Goal: Navigation & Orientation: Find specific page/section

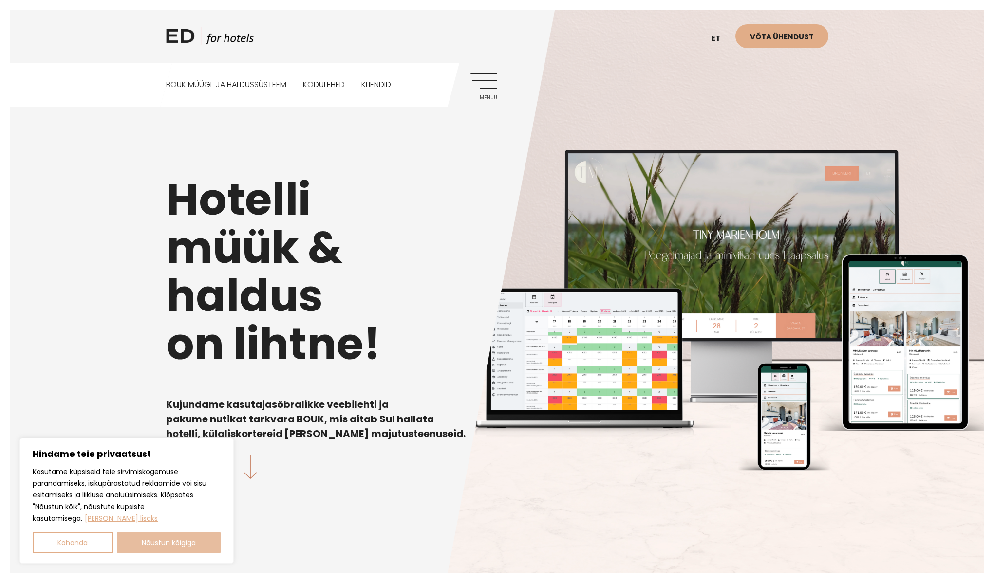
click at [157, 547] on button "Nõustun kõigiga" at bounding box center [169, 542] width 104 height 21
checkbox input "true"
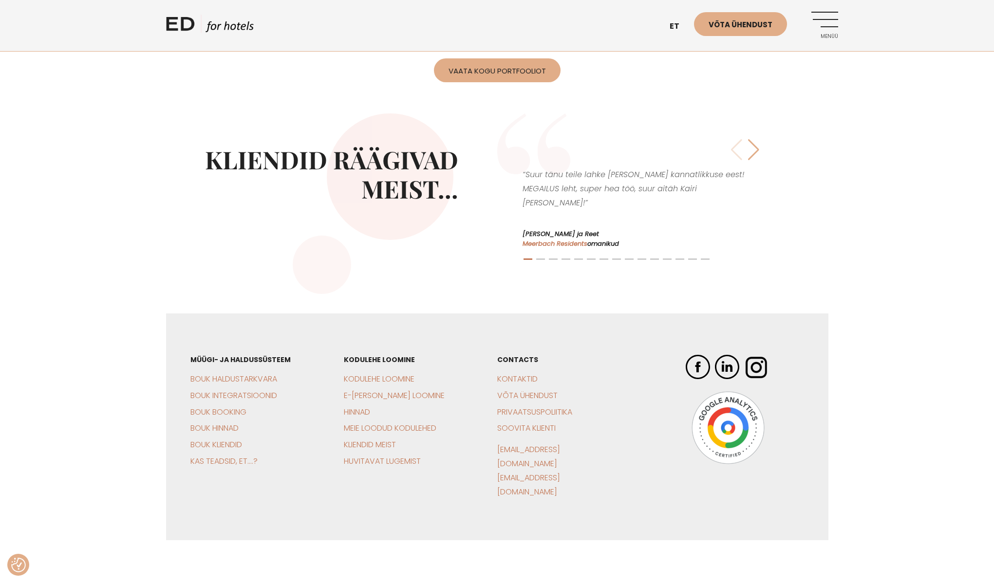
scroll to position [2297, 0]
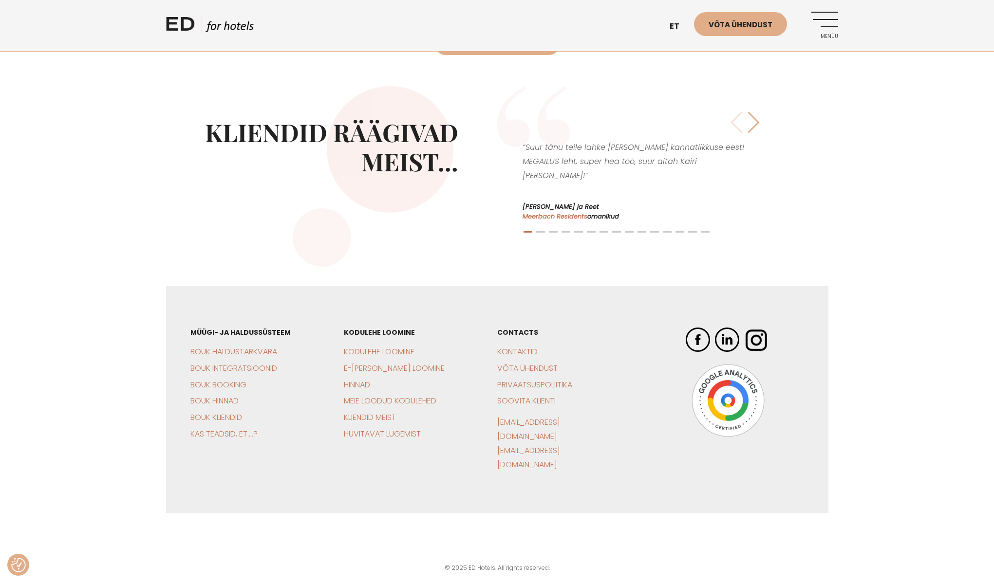
click at [720, 423] on img at bounding box center [727, 400] width 73 height 73
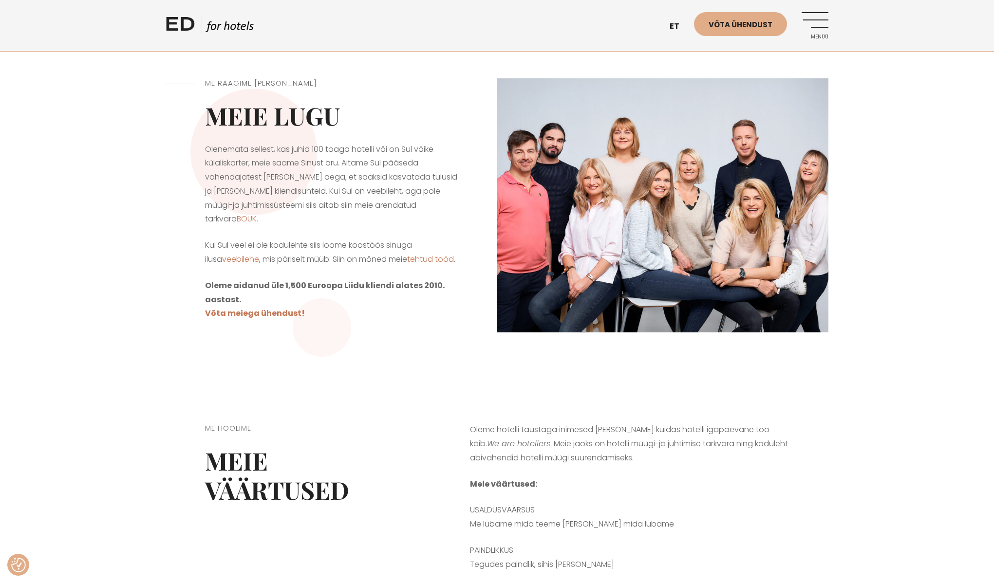
click at [222, 24] on link "ED HOTELS" at bounding box center [210, 27] width 88 height 24
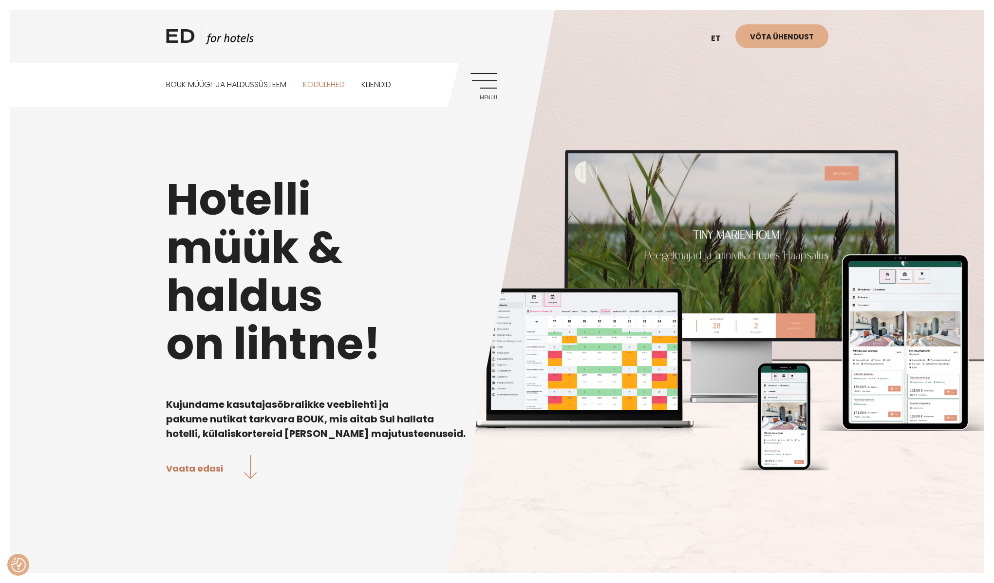
click at [333, 82] on link "Kodulehed" at bounding box center [324, 84] width 42 height 43
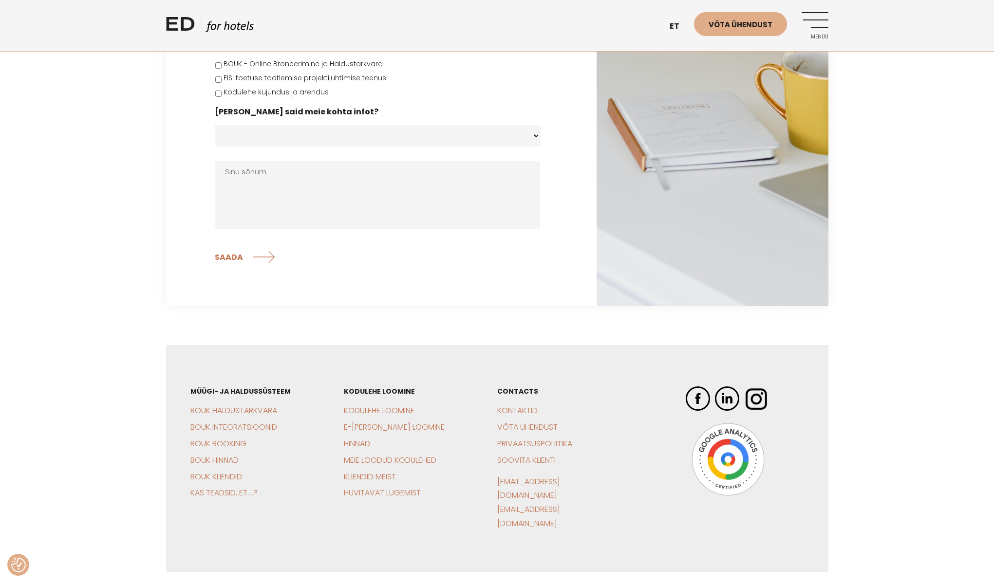
scroll to position [2651, 0]
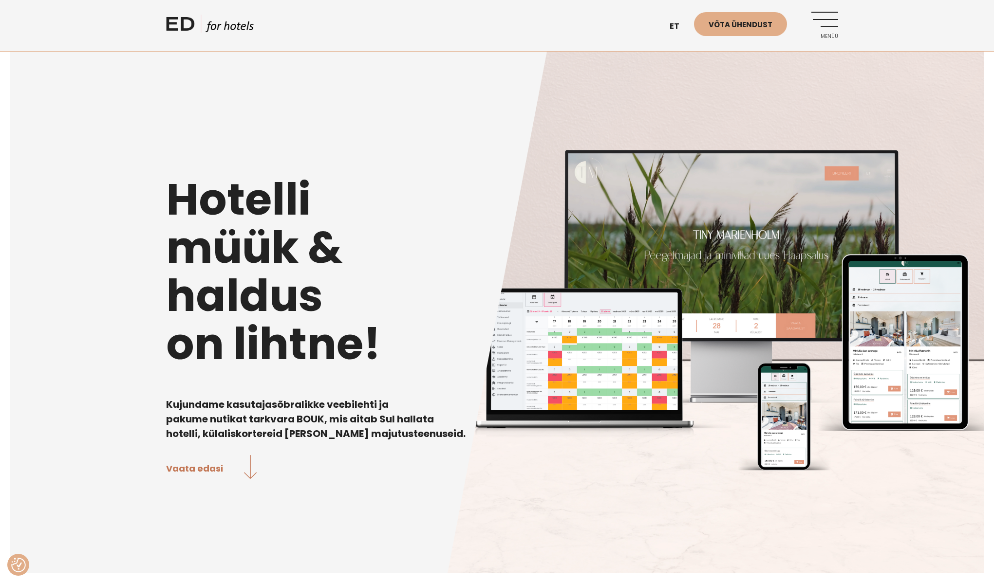
scroll to position [2297, 0]
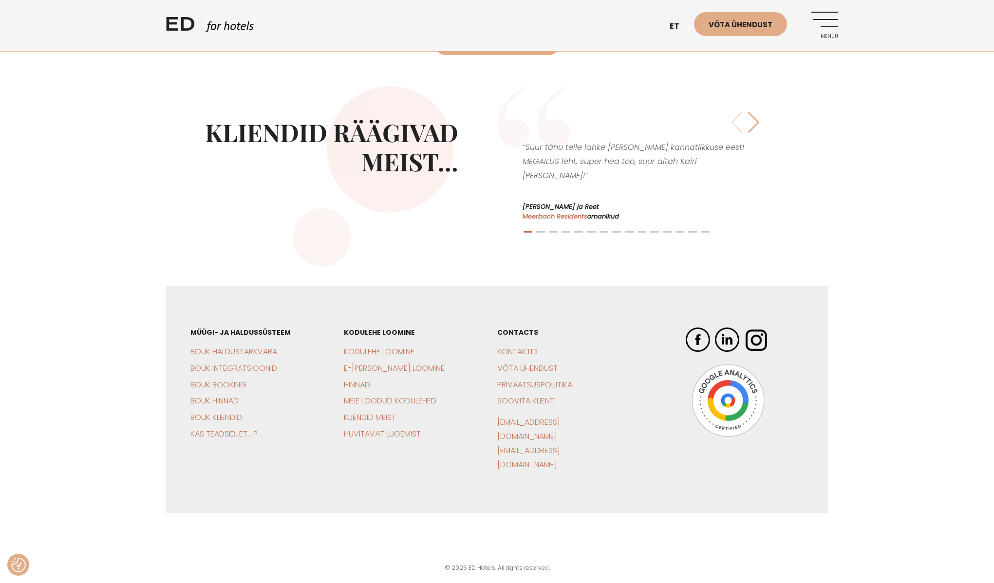
click at [867, 370] on div "Müügi- ja haldussüsteem BOUK Haldustarkvara BOUK Integratsioonid BOUK Booking B…" at bounding box center [497, 437] width 994 height 302
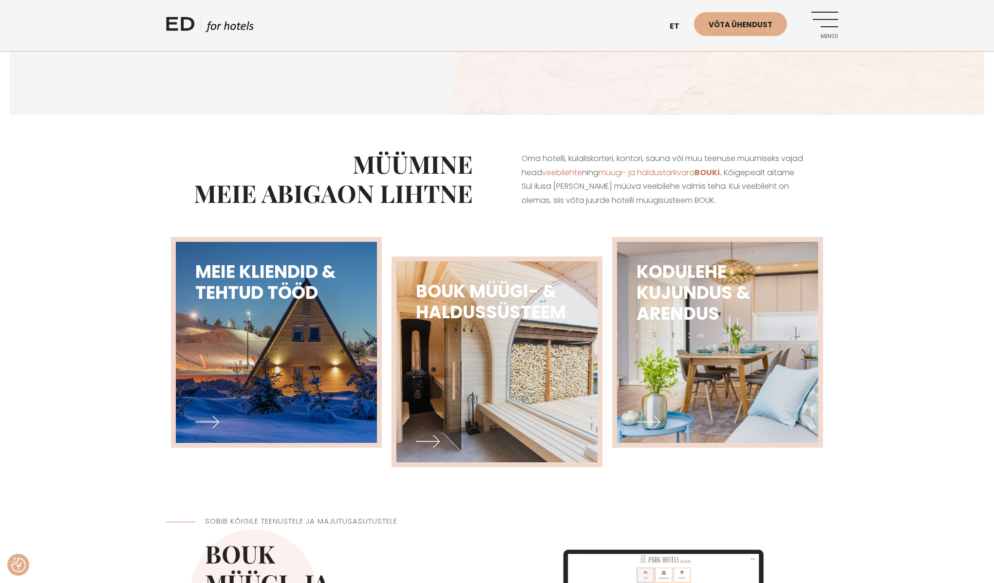
scroll to position [0, 0]
